Goal: Information Seeking & Learning: Learn about a topic

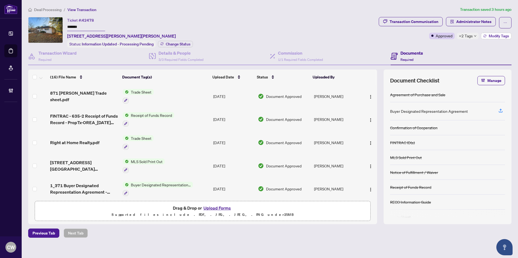
click at [490, 34] on span "Modify Tags" at bounding box center [499, 36] width 20 height 4
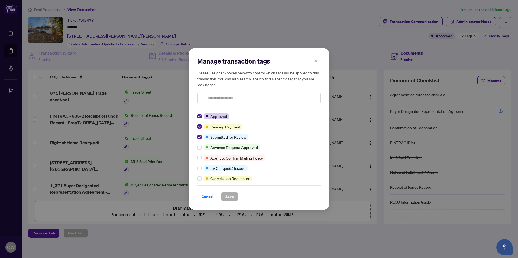
click at [316, 61] on icon "close" at bounding box center [315, 60] width 3 height 3
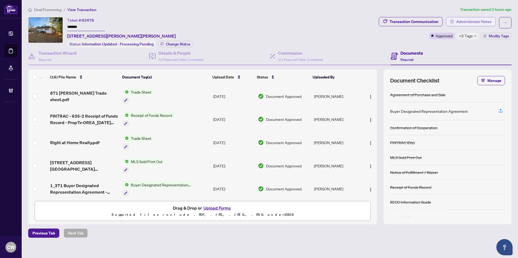
click at [476, 21] on span "Administrator Notes" at bounding box center [473, 21] width 35 height 9
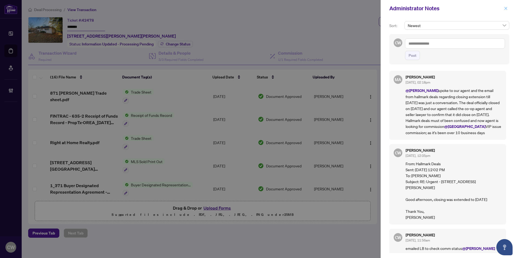
click at [508, 7] on button "button" at bounding box center [505, 8] width 7 height 7
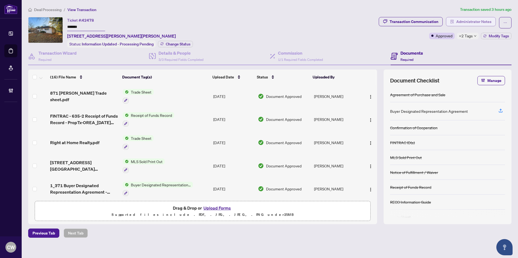
click at [487, 22] on span "Administrator Notes" at bounding box center [473, 21] width 35 height 9
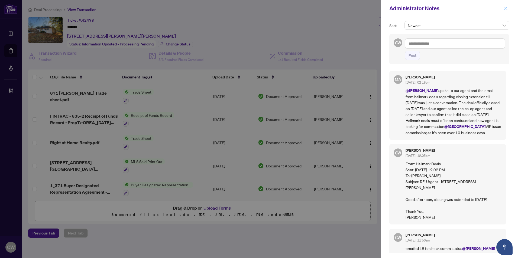
click at [508, 9] on button "button" at bounding box center [505, 8] width 7 height 7
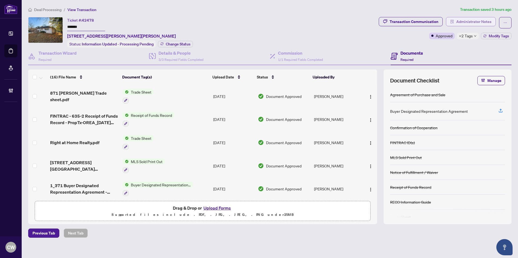
click at [481, 21] on span "Administrator Notes" at bounding box center [473, 21] width 35 height 9
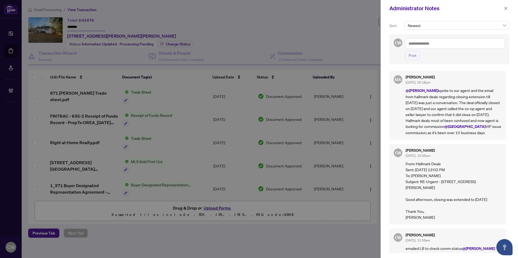
drag, startPoint x: 507, startPoint y: 86, endPoint x: 509, endPoint y: 142, distance: 56.1
click at [509, 142] on div "MA [PERSON_NAME] [DATE], 02:18pm @[PERSON_NAME] spoke to our agent and the emai…" at bounding box center [449, 161] width 120 height 186
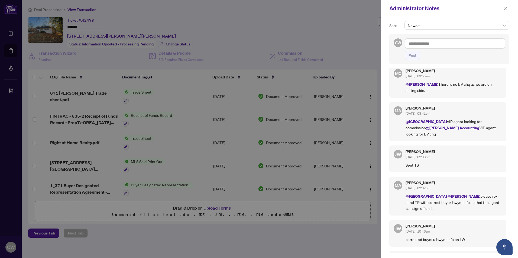
scroll to position [213, 0]
